Goal: Task Accomplishment & Management: Use online tool/utility

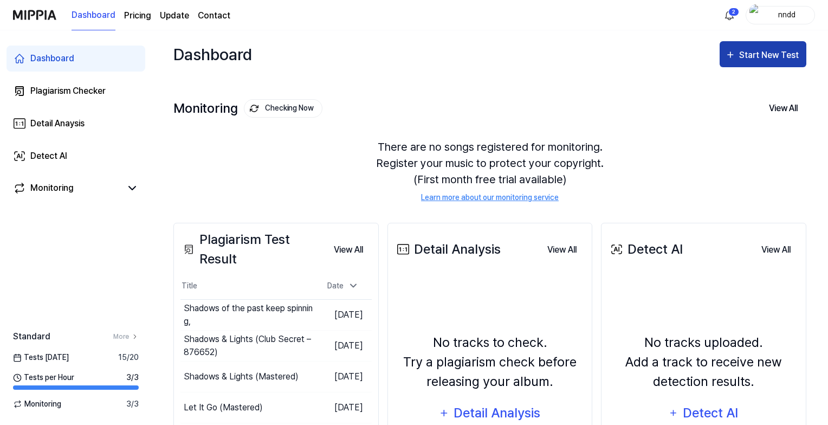
click at [746, 54] on div "Start New Test" at bounding box center [771, 55] width 62 height 14
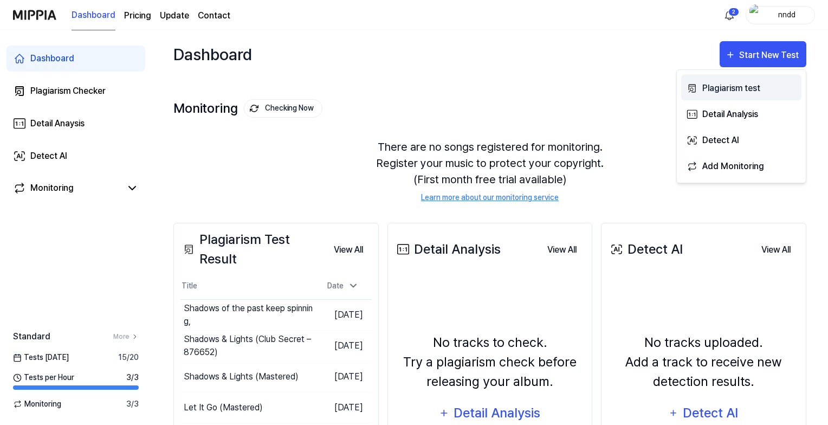
click at [726, 86] on div "Plagiarism test" at bounding box center [750, 88] width 94 height 14
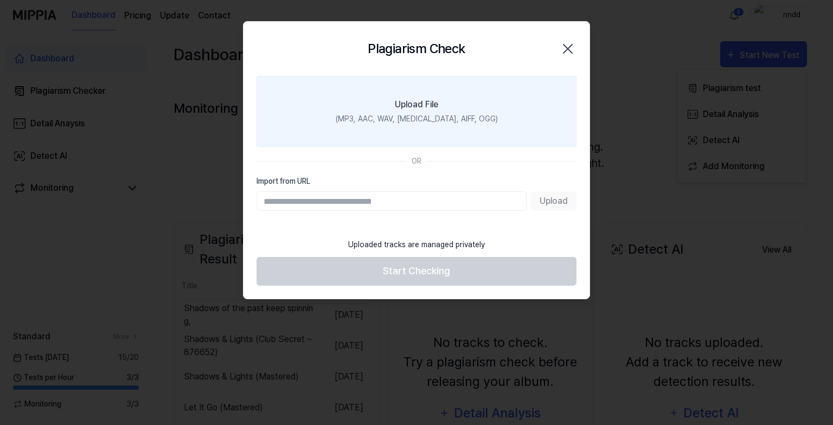
click at [481, 119] on label "Upload File (MP3, AAC, WAV, [MEDICAL_DATA], AIFF, OGG)" at bounding box center [416, 111] width 320 height 71
click at [0, 0] on input "Upload File (MP3, AAC, WAV, [MEDICAL_DATA], AIFF, OGG)" at bounding box center [0, 0] width 0 height 0
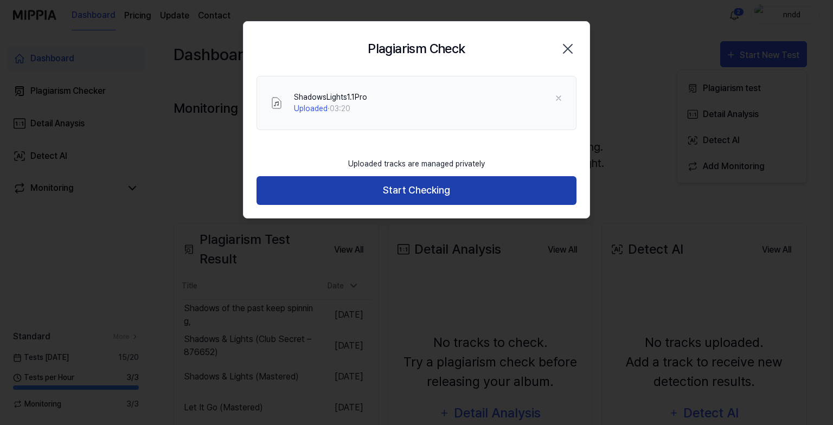
click at [372, 184] on button "Start Checking" at bounding box center [416, 190] width 320 height 29
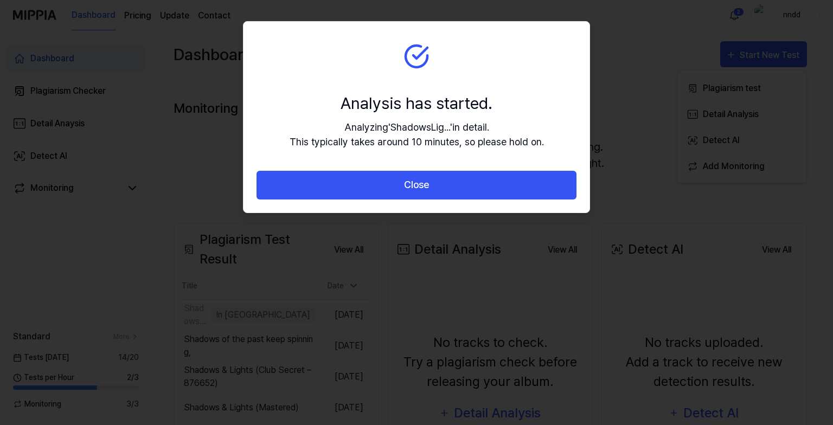
click at [372, 184] on button "Close" at bounding box center [416, 185] width 320 height 29
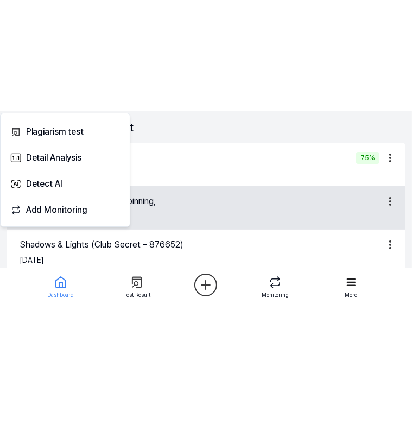
scroll to position [115, 0]
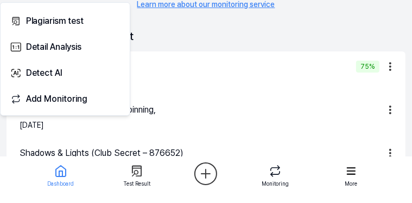
click at [269, 35] on div "Plagiarism Test Result" at bounding box center [206, 36] width 399 height 30
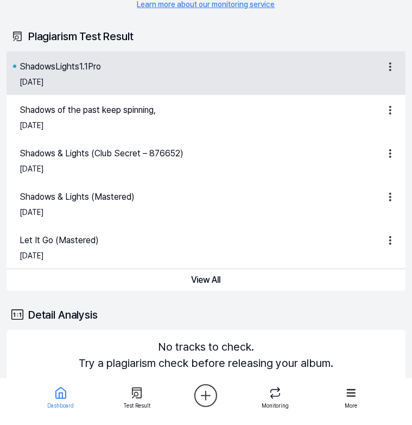
click at [187, 93] on div "ShadowsLights1.1Pro [DATE]" at bounding box center [206, 73] width 399 height 43
click at [149, 67] on div "ShadowsLights1.1Pro" at bounding box center [199, 66] width 359 height 13
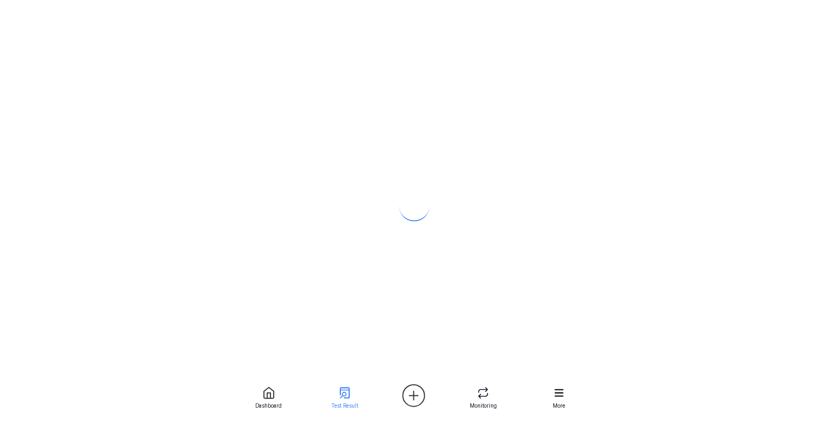
scroll to position [0, 0]
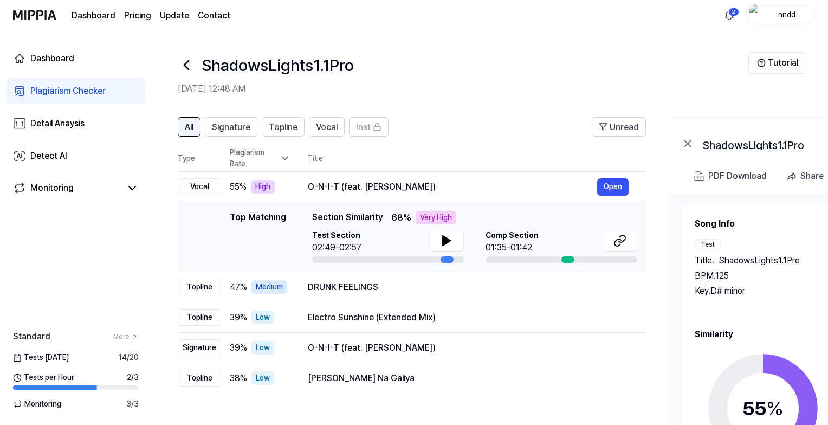
click at [187, 132] on span "All" at bounding box center [189, 127] width 9 height 13
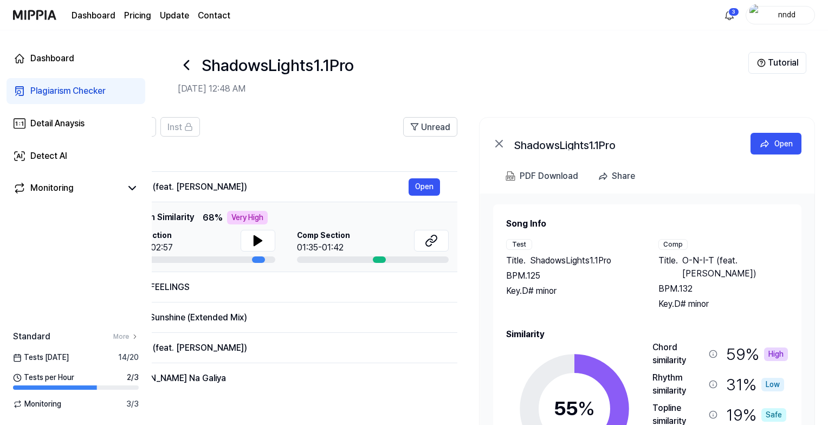
scroll to position [0, 197]
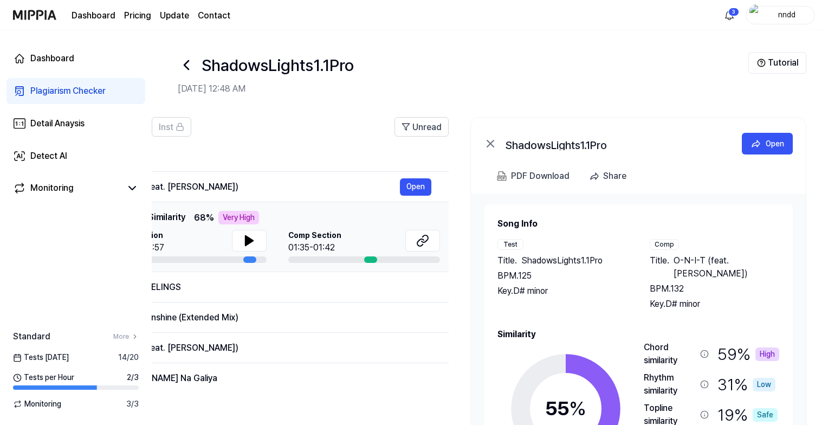
click at [56, 88] on div "Plagiarism Checker" at bounding box center [67, 91] width 75 height 13
click at [41, 61] on div "Dashboard" at bounding box center [52, 58] width 44 height 13
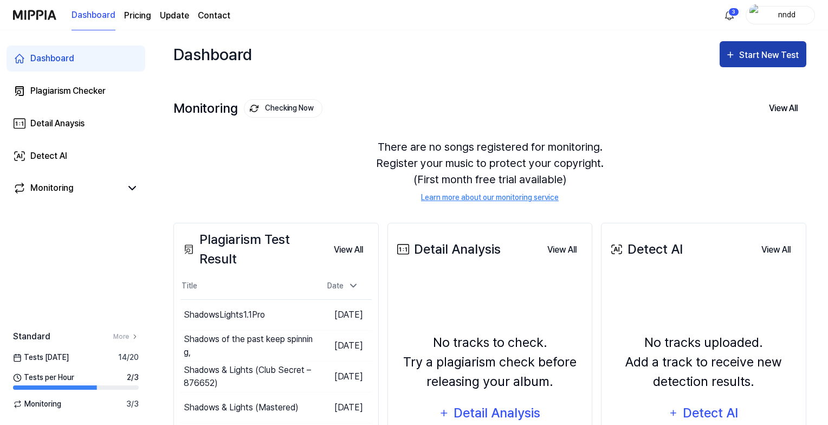
click at [766, 46] on button "Start New Test" at bounding box center [763, 54] width 87 height 26
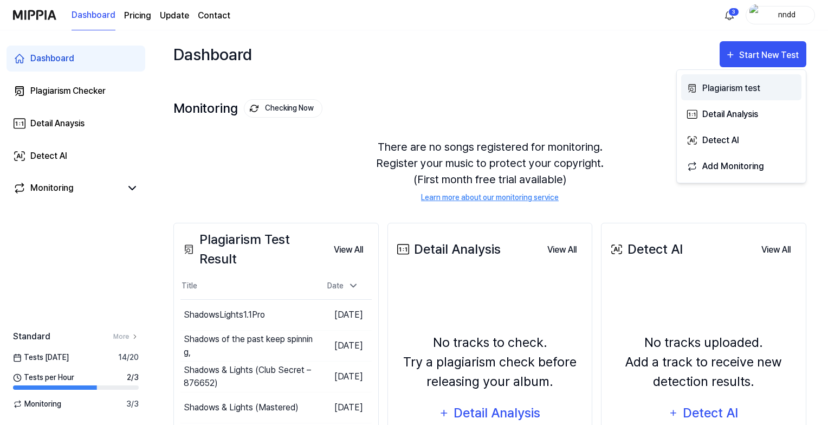
click at [723, 87] on div "Plagiarism test" at bounding box center [750, 88] width 94 height 14
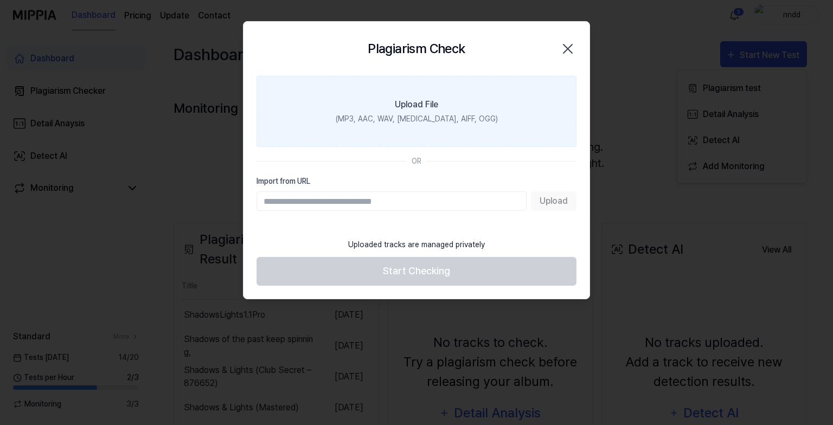
click at [439, 110] on label "Upload File (MP3, AAC, WAV, [MEDICAL_DATA], AIFF, OGG)" at bounding box center [416, 111] width 320 height 71
click at [0, 0] on input "Upload File (MP3, AAC, WAV, [MEDICAL_DATA], AIFF, OGG)" at bounding box center [0, 0] width 0 height 0
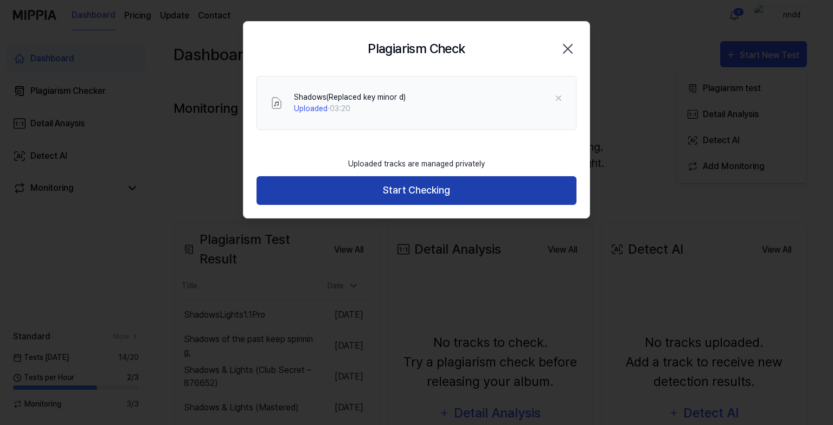
click at [358, 181] on button "Start Checking" at bounding box center [416, 190] width 320 height 29
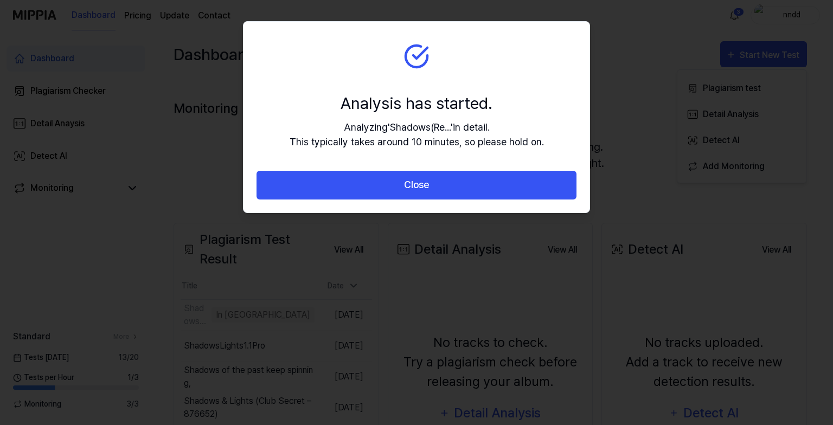
click at [358, 181] on button "Close" at bounding box center [416, 185] width 320 height 29
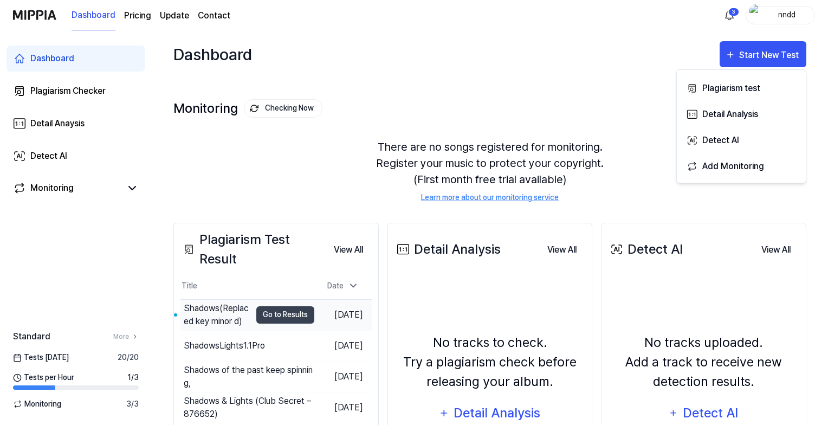
click at [240, 304] on td "Shadows(Replaced key minor d) Go to Results" at bounding box center [248, 315] width 134 height 30
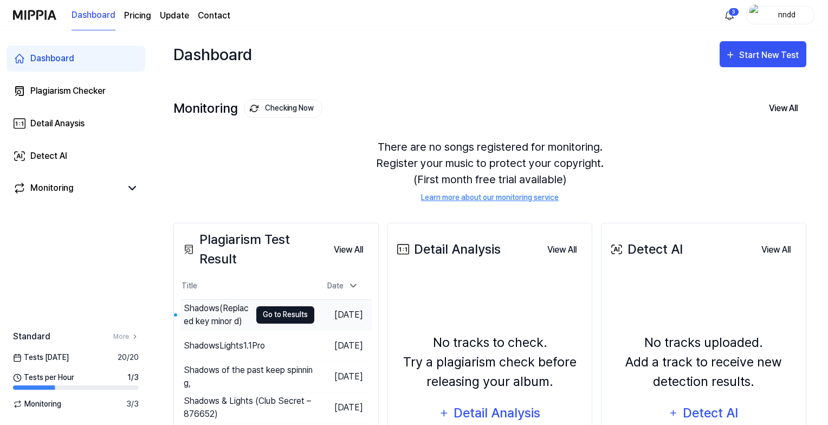
click at [269, 319] on button "Go to Results" at bounding box center [285, 314] width 58 height 17
